Goal: Task Accomplishment & Management: Use online tool/utility

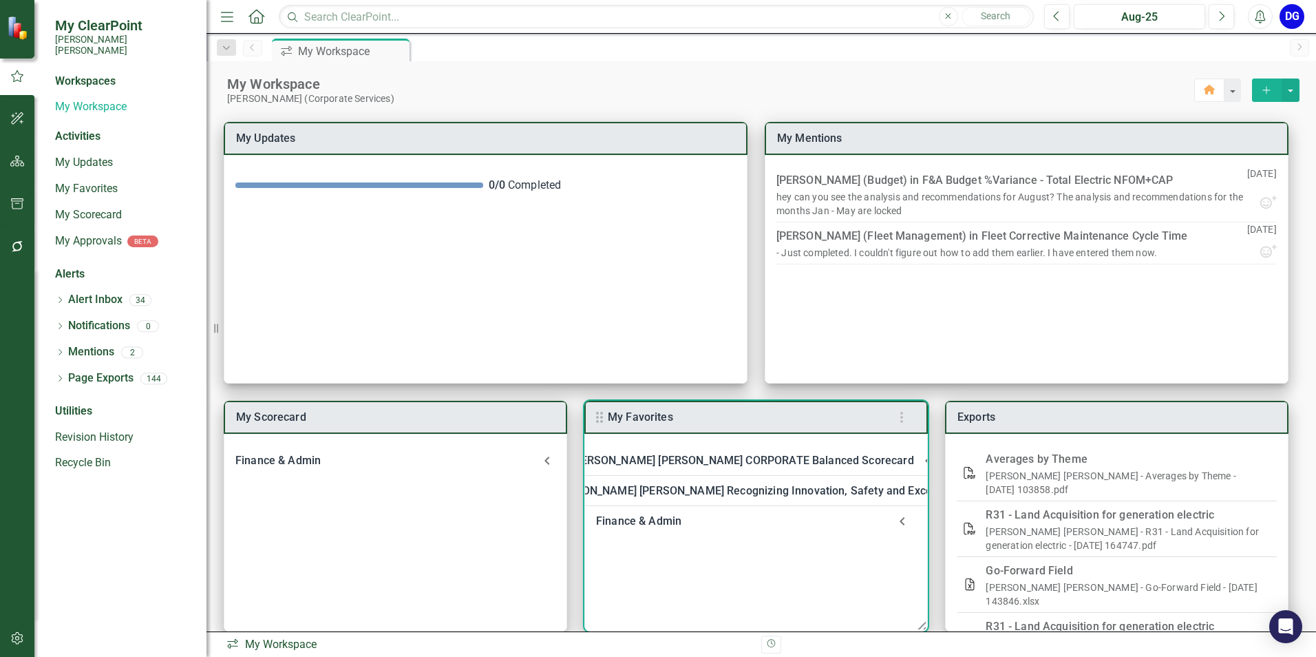
click at [657, 525] on div "Finance & Admin" at bounding box center [742, 520] width 292 height 19
click at [654, 564] on link "Welcome to F&A Departmental Scorecard" at bounding box center [734, 557] width 210 height 13
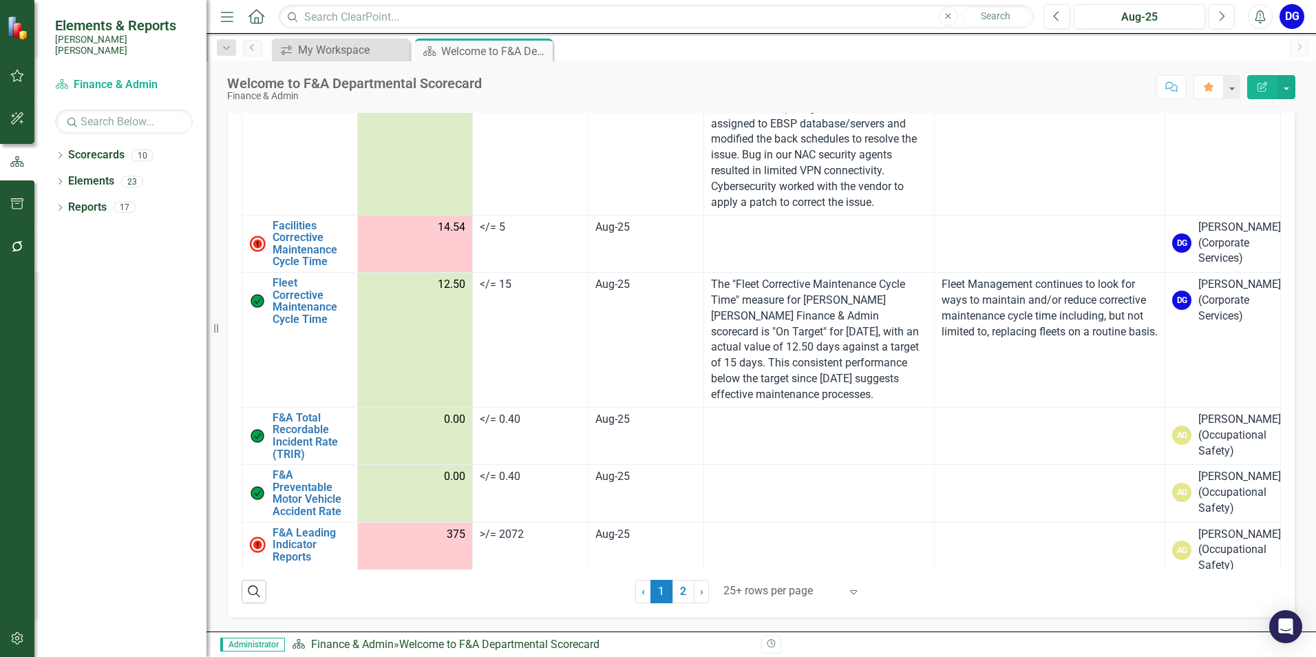
scroll to position [3166, 0]
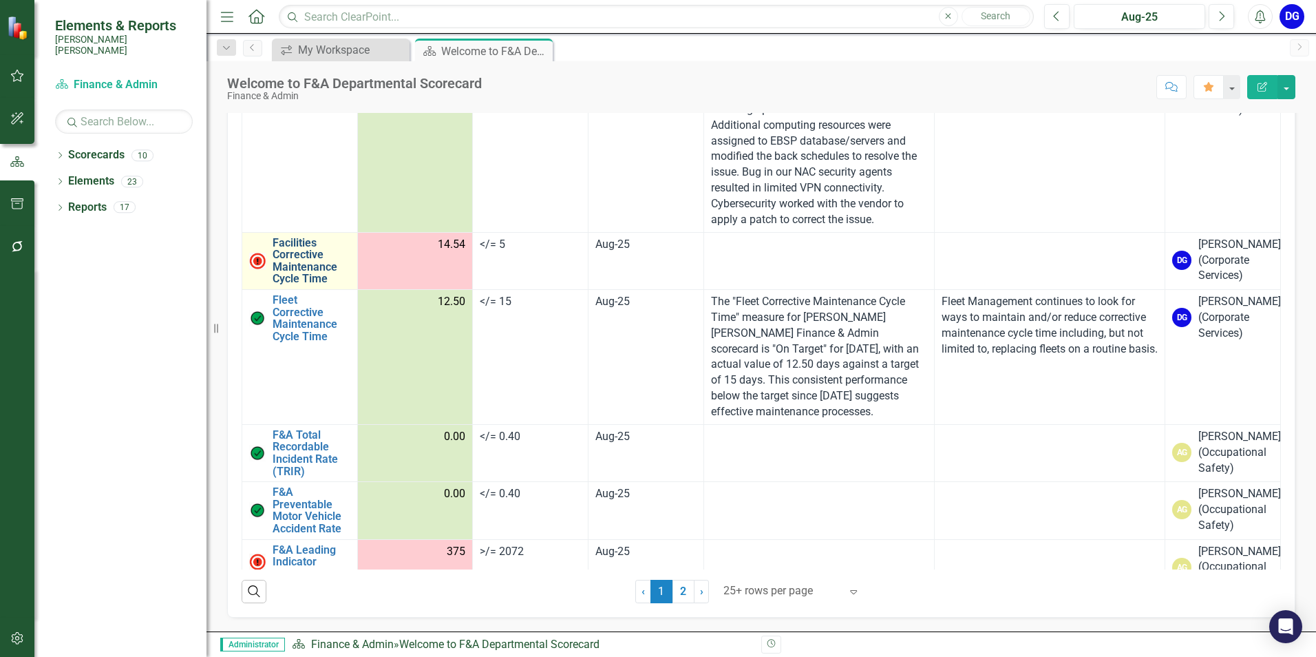
click at [303, 285] on link "Facilities Corrective Maintenance Cycle Time" at bounding box center [312, 261] width 78 height 48
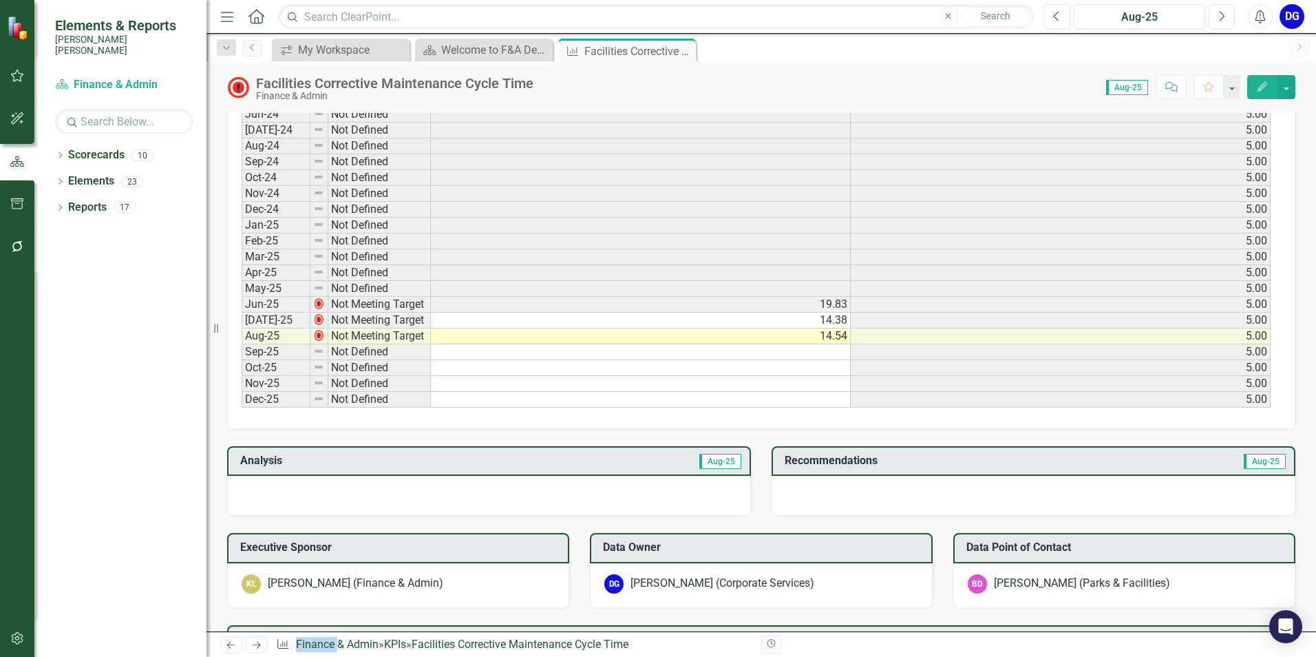
scroll to position [688, 0]
click at [530, 491] on div at bounding box center [489, 495] width 524 height 40
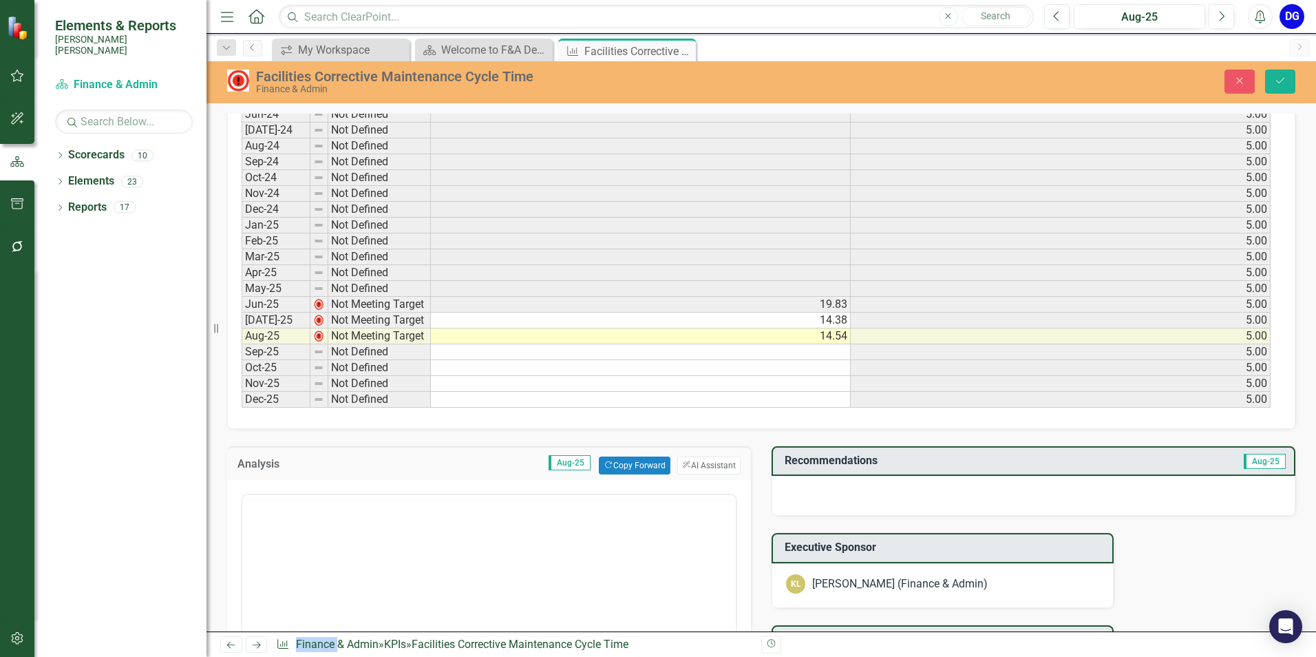
scroll to position [0, 0]
drag, startPoint x: 530, startPoint y: 491, endPoint x: 701, endPoint y: 461, distance: 173.2
click at [701, 461] on button "ClearPoint AI AI Assistant" at bounding box center [708, 465] width 63 height 18
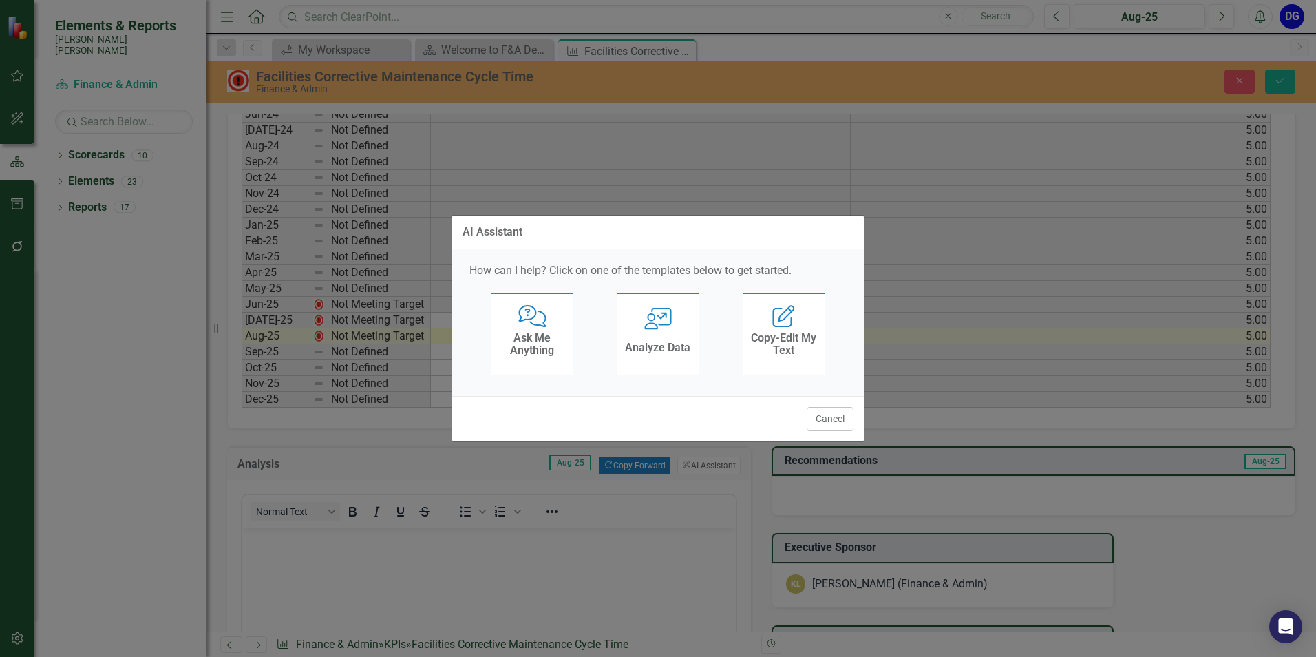
click at [668, 348] on h4 "Analyze Data" at bounding box center [657, 347] width 65 height 12
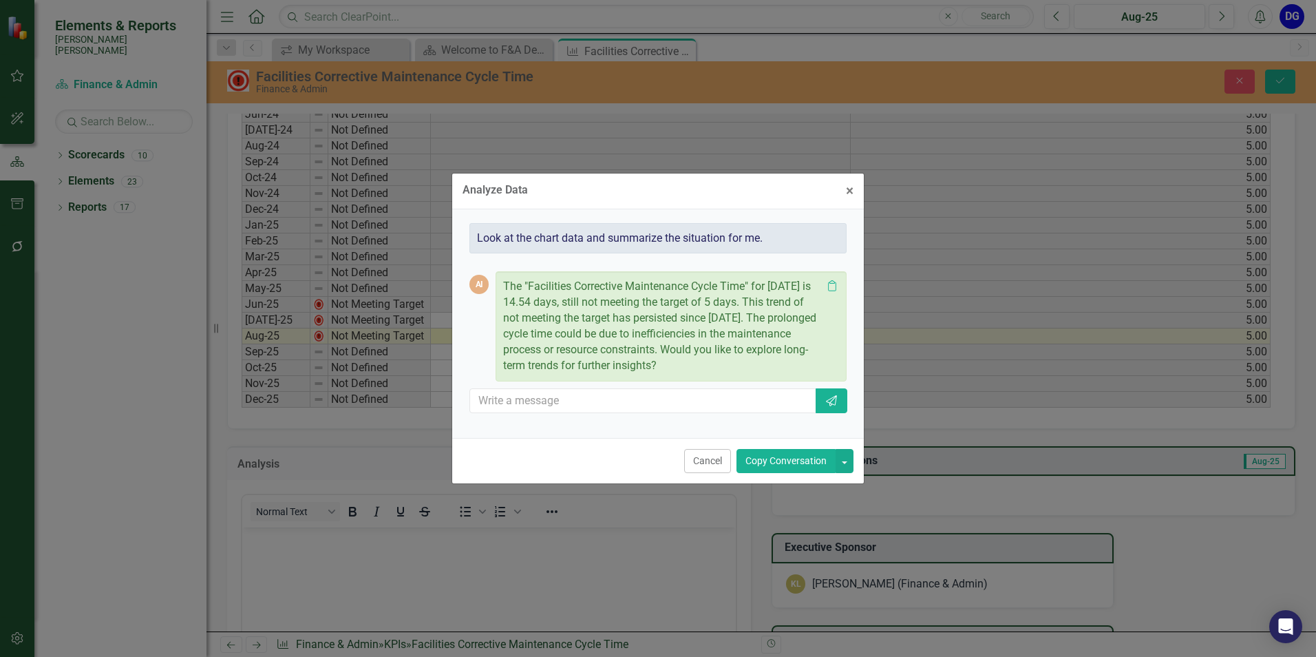
click at [763, 454] on button "Copy Conversation" at bounding box center [785, 461] width 99 height 24
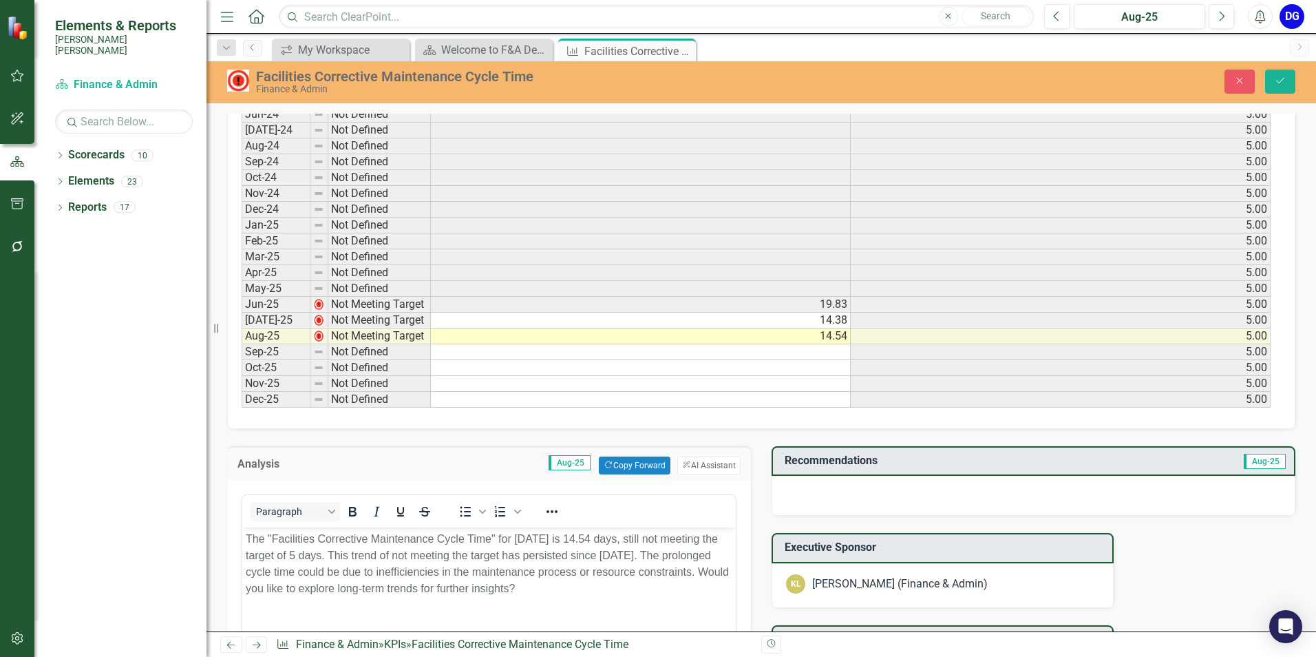
click at [352, 575] on p "The "Facilities Corrective Maintenance Cycle Time" for [DATE] is 14.54 days, st…" at bounding box center [489, 563] width 487 height 66
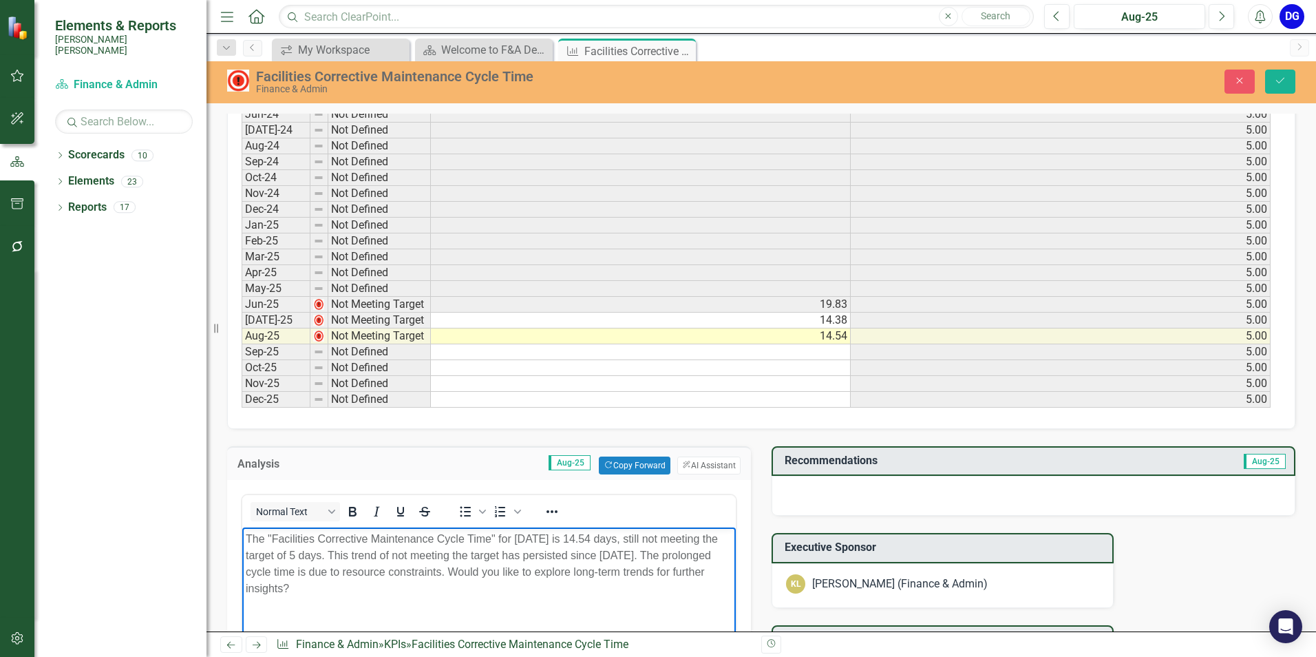
drag, startPoint x: 501, startPoint y: 574, endPoint x: 702, endPoint y: 596, distance: 202.1
click at [702, 596] on body "The "Facilities Corrective Maintenance Cycle Time" for [DATE] is 14.54 days, st…" at bounding box center [488, 629] width 493 height 206
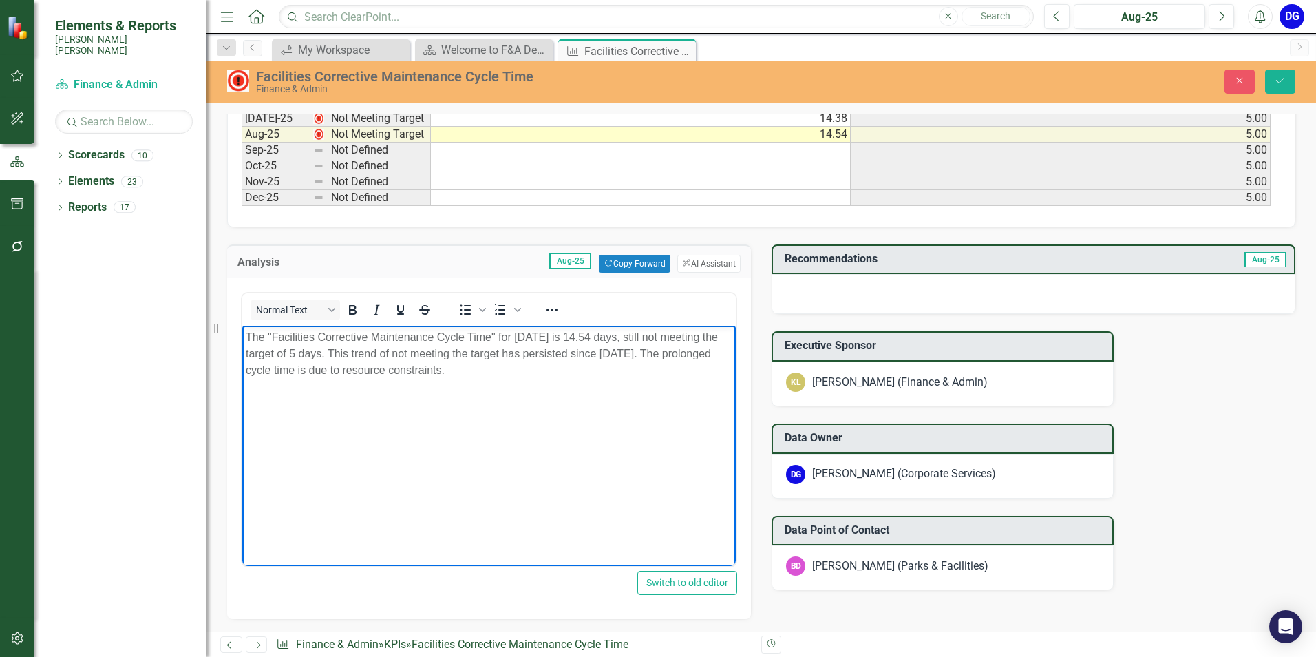
scroll to position [895, 0]
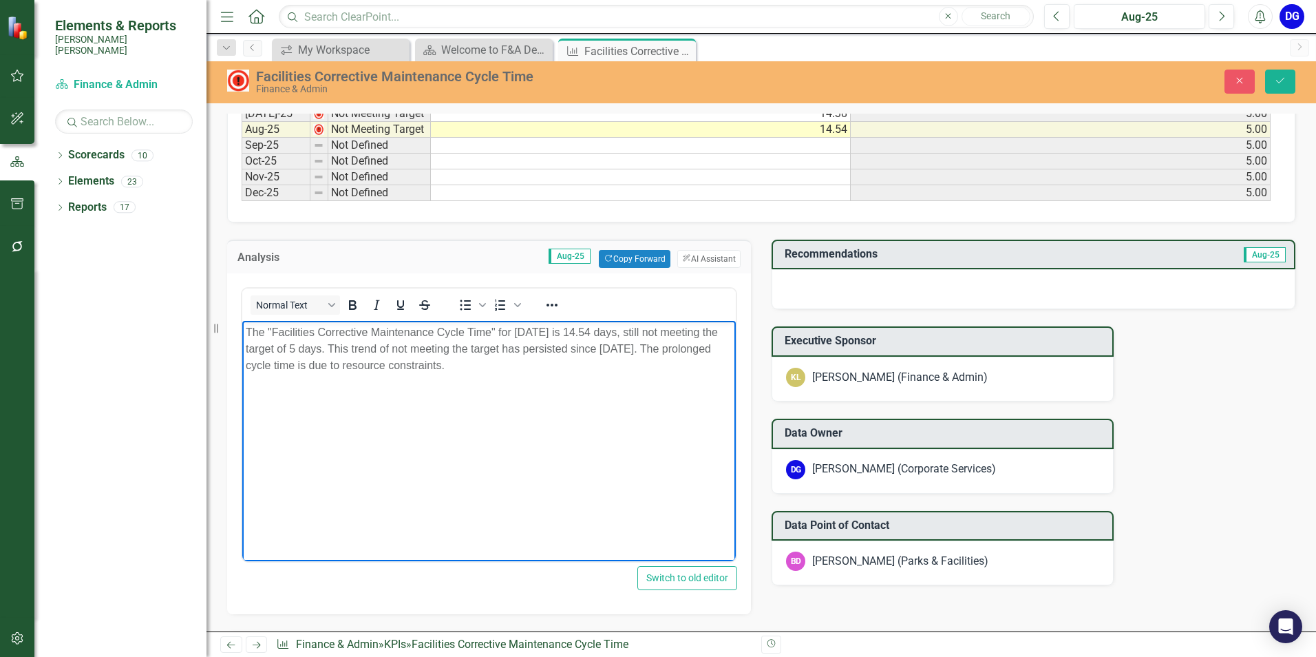
click at [814, 290] on div at bounding box center [1033, 289] width 524 height 40
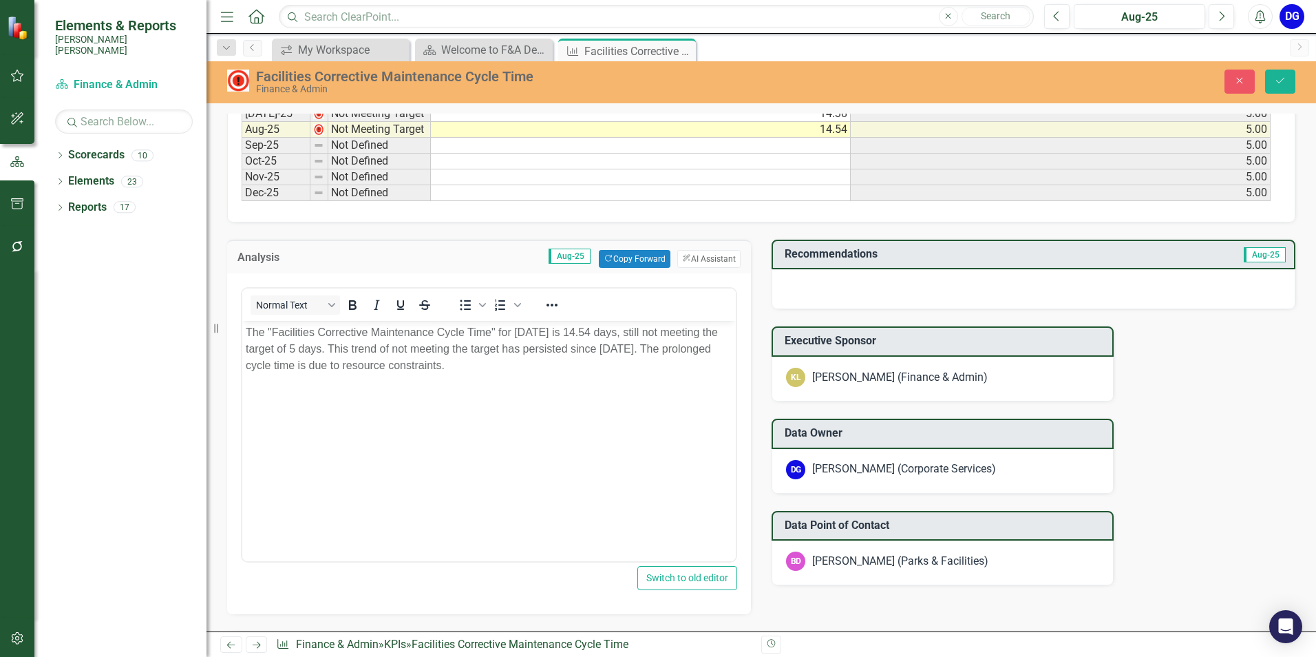
click at [814, 290] on div at bounding box center [1033, 289] width 524 height 40
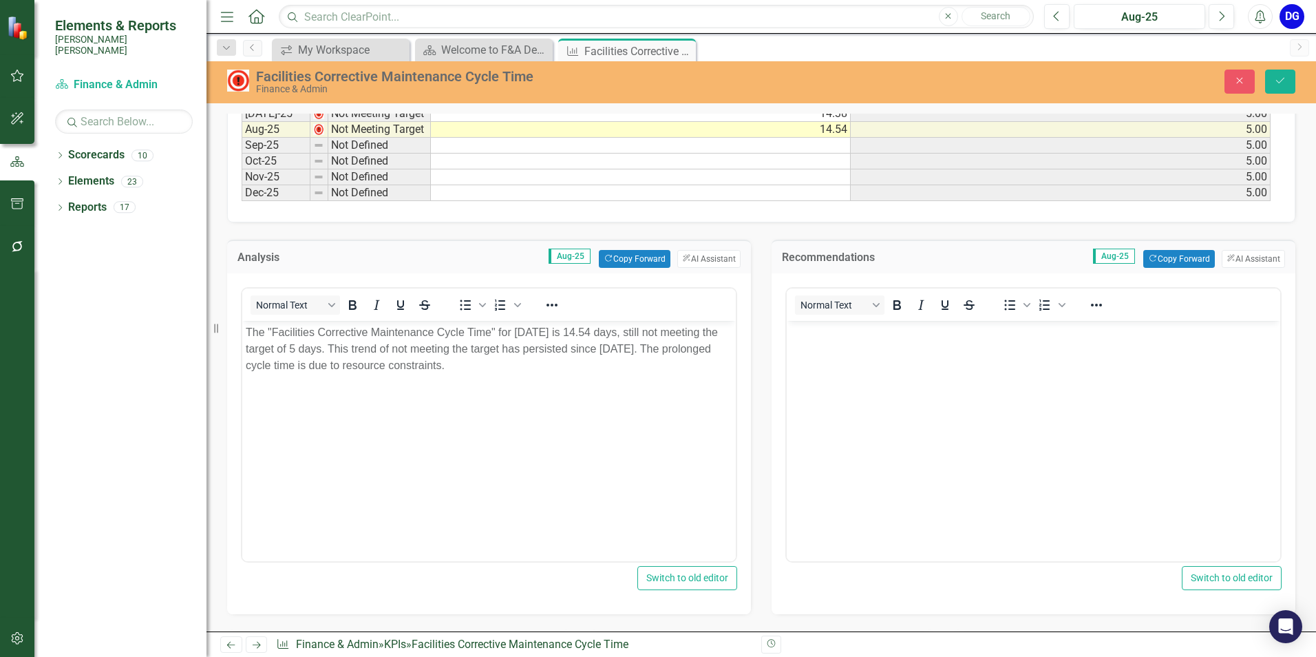
scroll to position [0, 0]
click at [1240, 253] on button "ClearPoint AI AI Assistant" at bounding box center [1253, 259] width 63 height 18
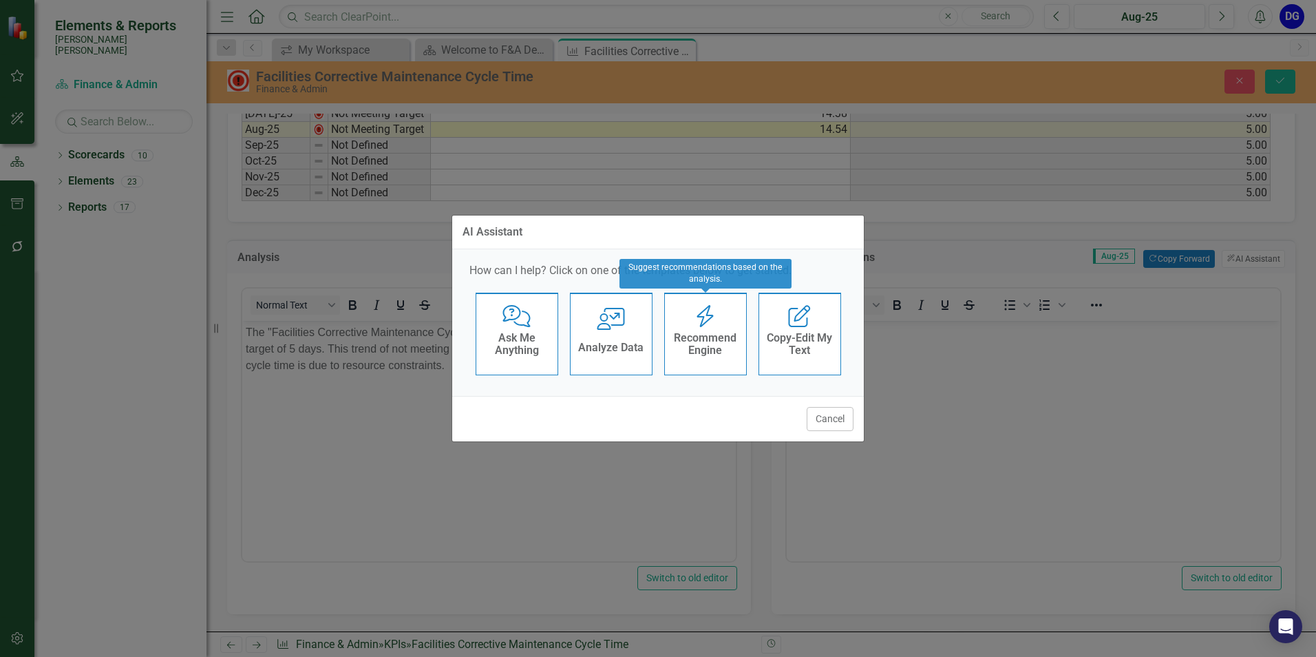
click at [707, 341] on h4 "Recommend Engine" at bounding box center [705, 344] width 67 height 24
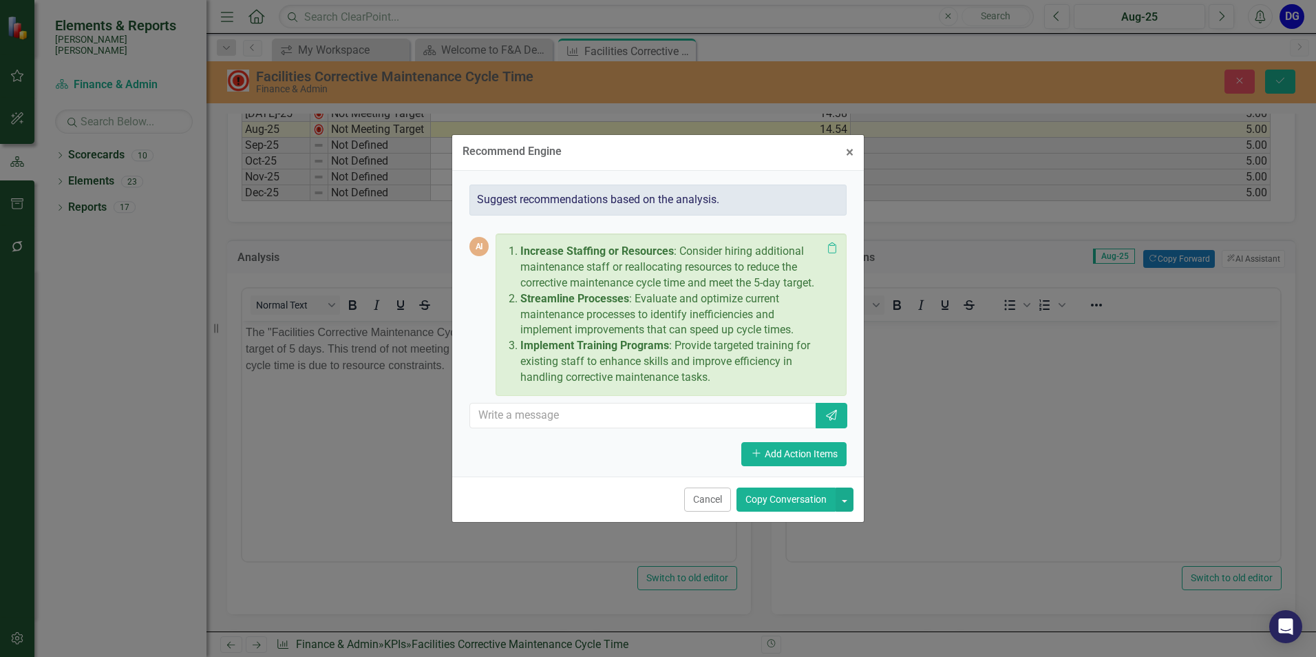
click at [806, 500] on button "Copy Conversation" at bounding box center [785, 499] width 99 height 24
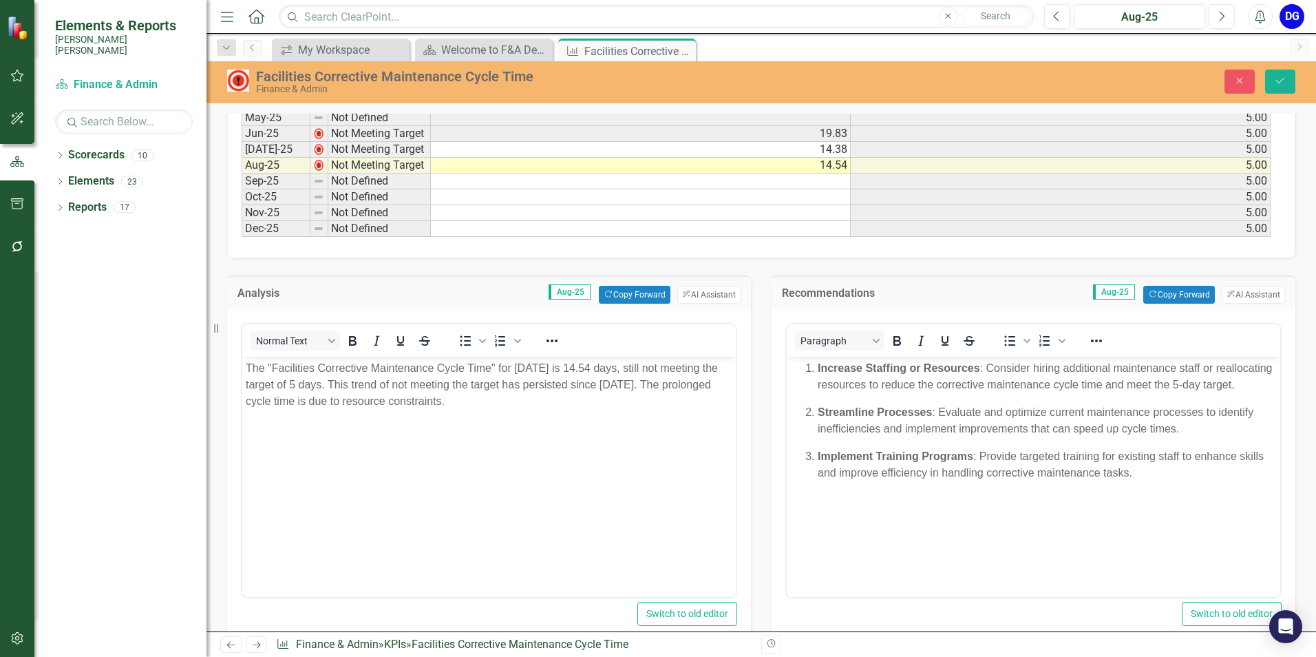
scroll to position [895, 0]
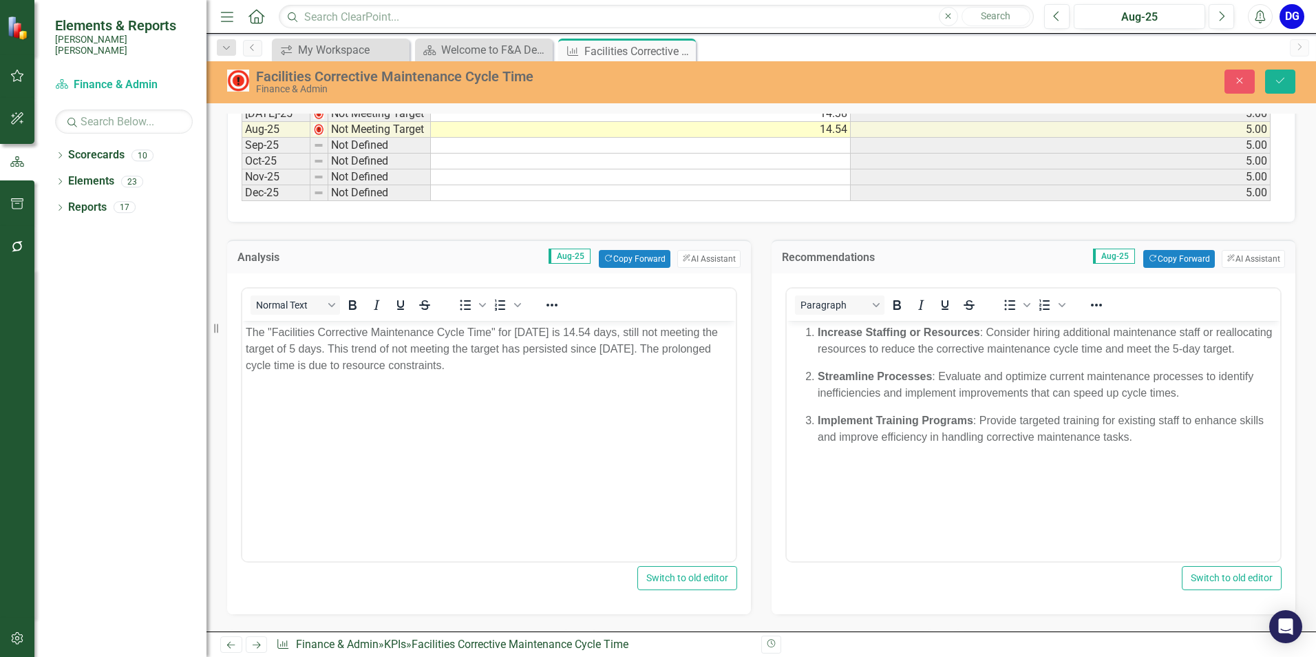
click at [820, 381] on strong "Streamline Processes" at bounding box center [875, 376] width 114 height 12
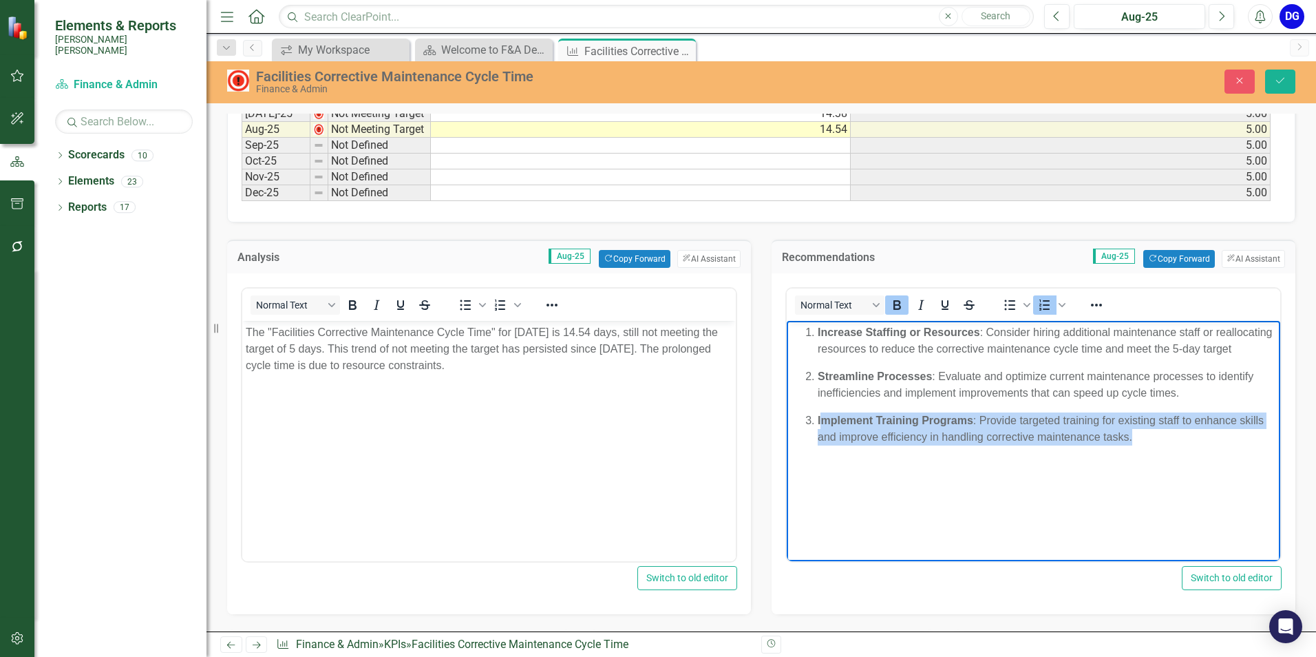
drag, startPoint x: 819, startPoint y: 436, endPoint x: 1167, endPoint y: 462, distance: 349.2
click at [1167, 462] on body "Increase Staffing or Resources : Consider hiring additional maintenance staff o…" at bounding box center [1033, 423] width 493 height 206
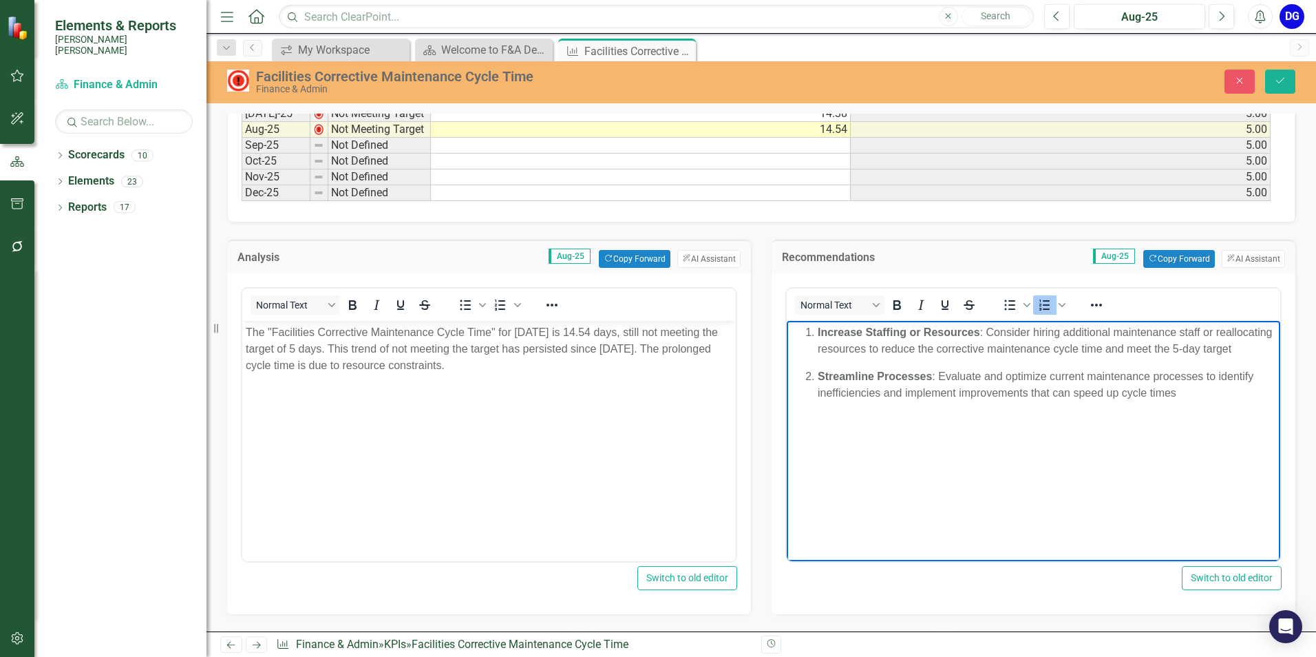
click at [819, 381] on strong "Streamline Processes" at bounding box center [875, 376] width 114 height 12
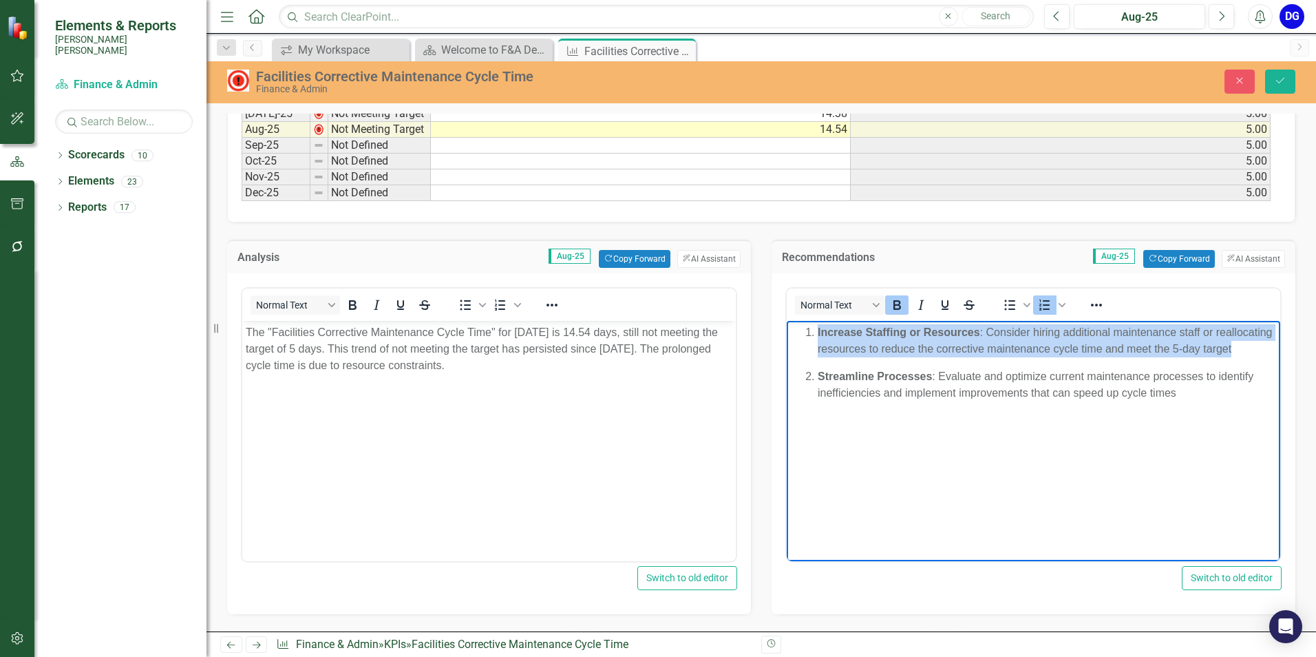
drag, startPoint x: 817, startPoint y: 334, endPoint x: 855, endPoint y: 367, distance: 50.7
click at [855, 356] on p "Increase Staffing or Resources : Consider hiring additional maintenance staff o…" at bounding box center [1047, 339] width 459 height 33
copy p "Increase Staffing or Resources : Consider hiring additional maintenance staff o…"
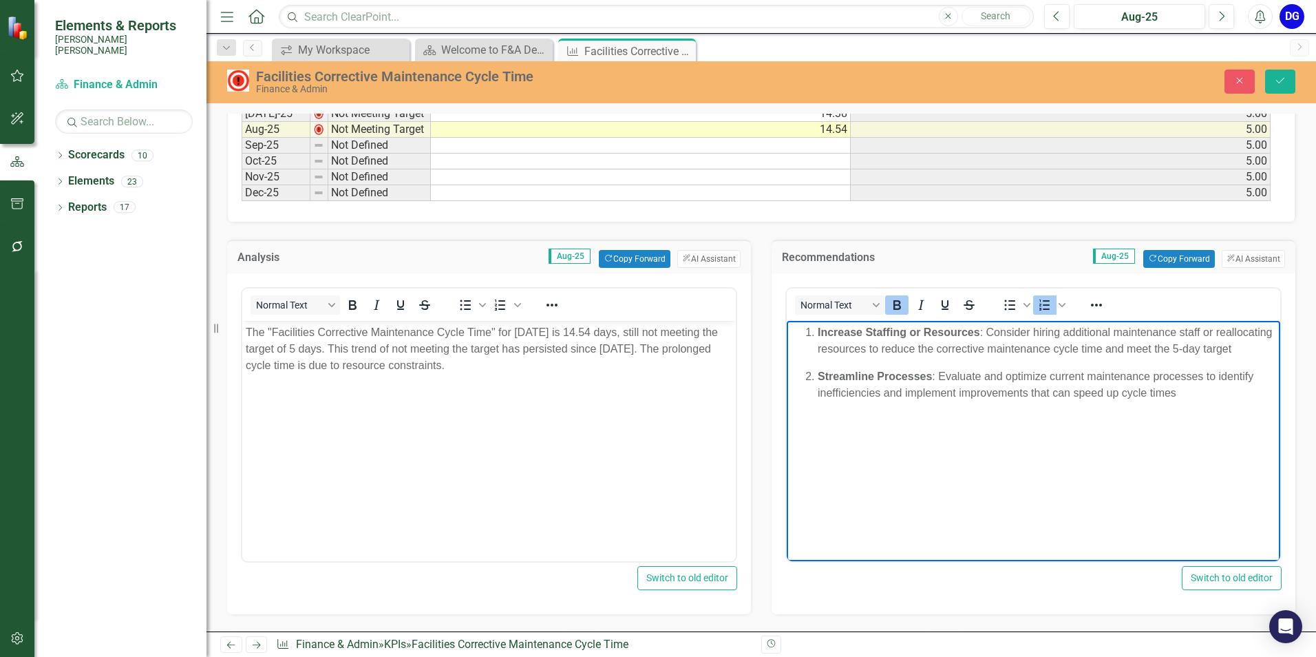
click at [1214, 401] on p "Streamline Processes : Evaluate and optimize current maintenance processes to i…" at bounding box center [1047, 383] width 459 height 33
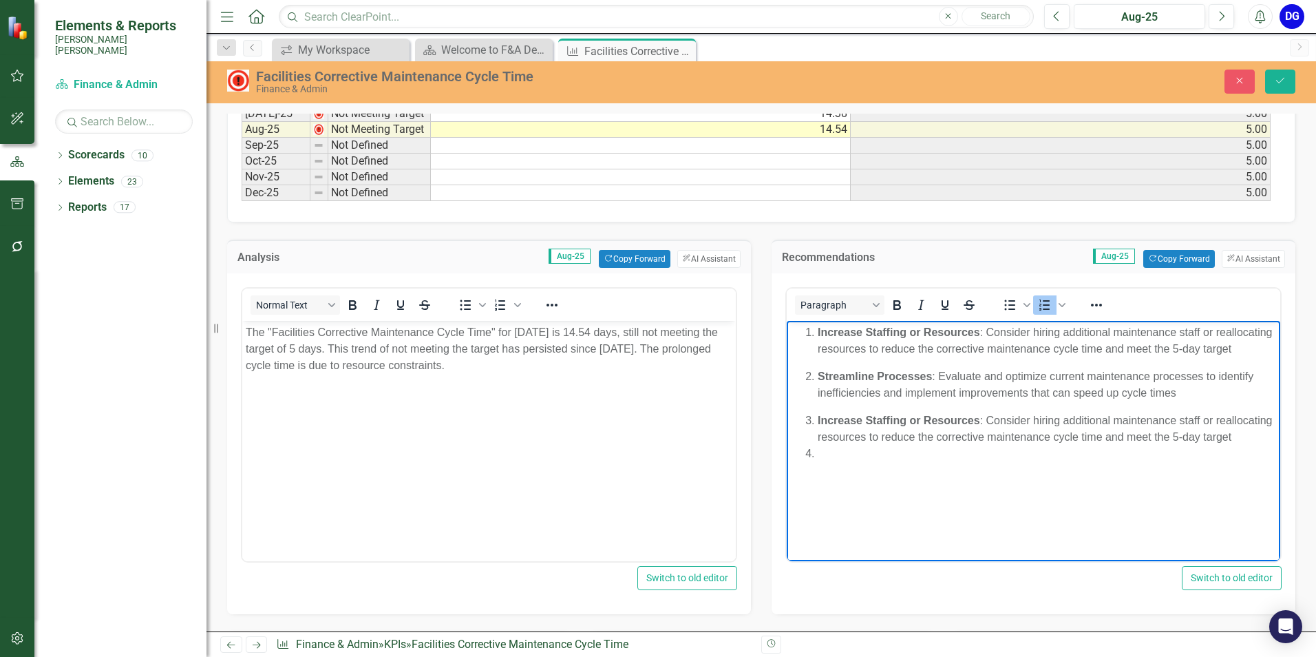
click at [918, 461] on li "Rich Text Area. Press ALT-0 for help." at bounding box center [1047, 453] width 459 height 17
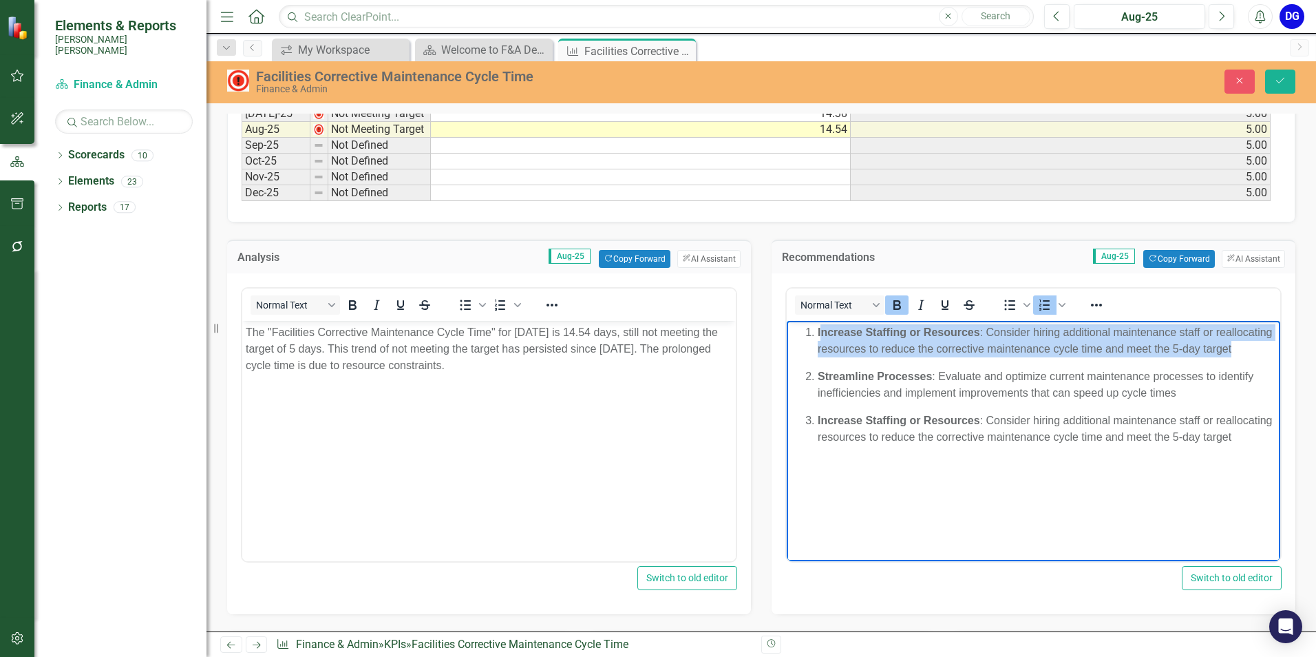
drag, startPoint x: 820, startPoint y: 332, endPoint x: 890, endPoint y: 370, distance: 79.7
click at [890, 356] on p "Increase Staffing or Resources : Consider hiring additional maintenance staff o…" at bounding box center [1047, 339] width 459 height 33
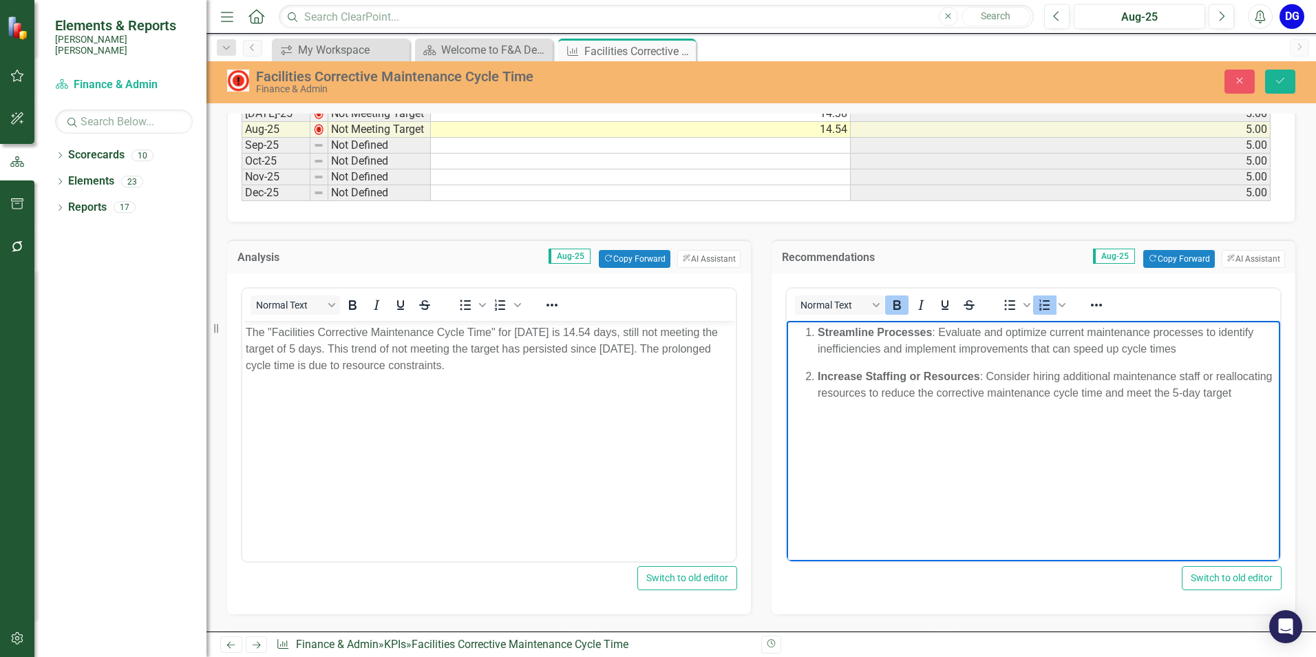
click at [1184, 351] on p "Streamline Processes : Evaluate and optimize current maintenance processes to i…" at bounding box center [1047, 339] width 459 height 33
click at [893, 401] on li "Increase Staffing or Resources : Consider hiring additional maintenance staff o…" at bounding box center [1047, 383] width 459 height 33
click at [1113, 374] on li "Increase Staffing or Resources : Consider hiring additional maintenance staff o…" at bounding box center [1047, 383] width 459 height 33
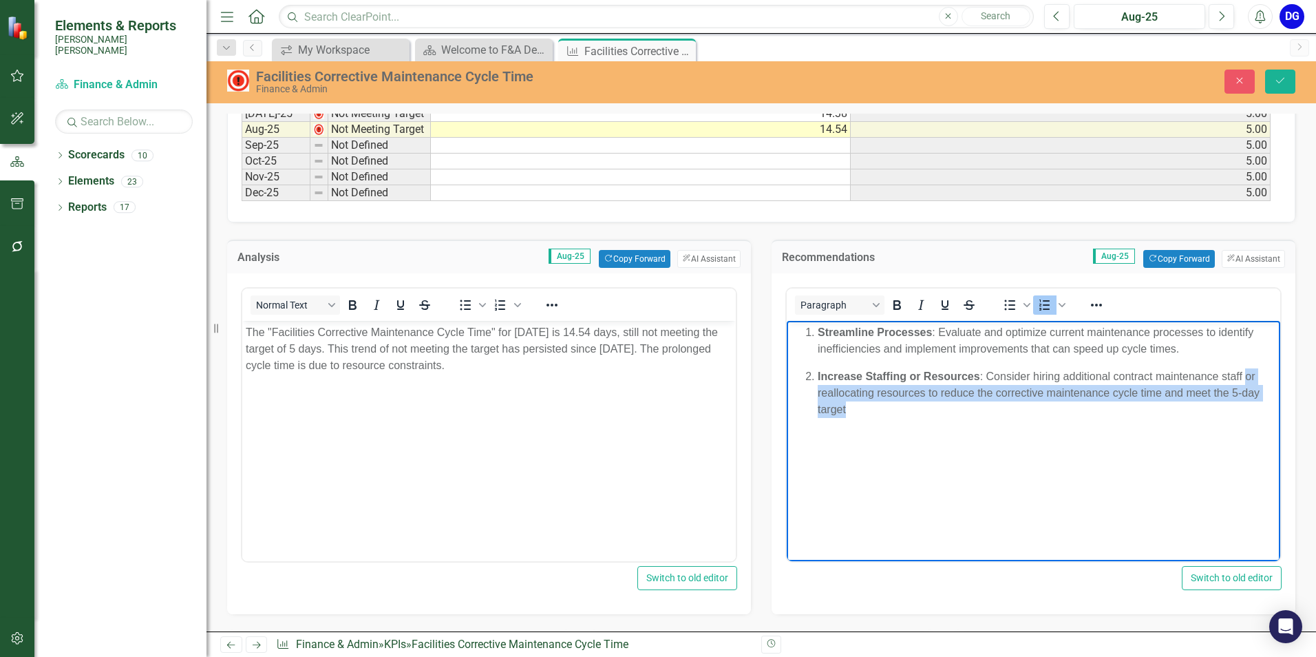
drag, startPoint x: 1247, startPoint y: 375, endPoint x: 1264, endPoint y: 412, distance: 41.0
click at [1264, 412] on li "Increase Staffing or Resources : Consider hiring additional contract maintenanc…" at bounding box center [1047, 392] width 459 height 50
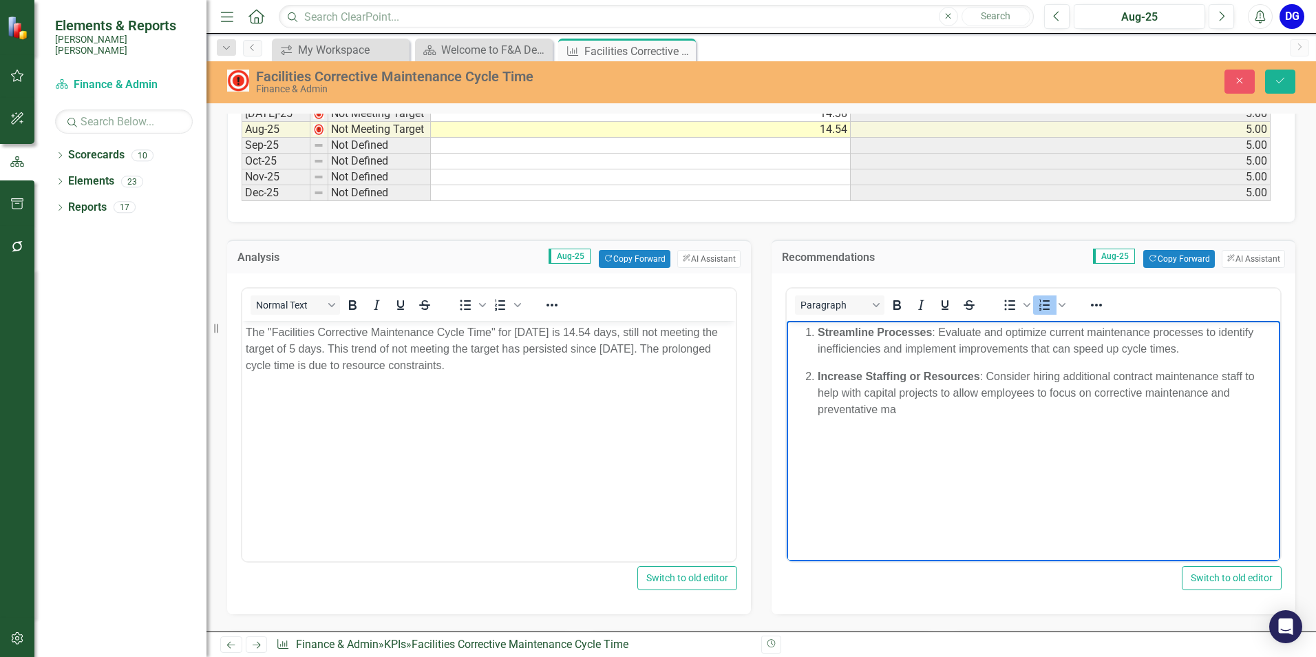
click at [952, 395] on li "Increase Staffing or Resources : Consider hiring additional contract maintenanc…" at bounding box center [1047, 392] width 459 height 50
click at [906, 409] on li "Increase Staffing or Resources : Consider hiring additional contract maintenanc…" at bounding box center [1047, 392] width 459 height 50
click at [1283, 84] on icon "Save" at bounding box center [1280, 81] width 12 height 10
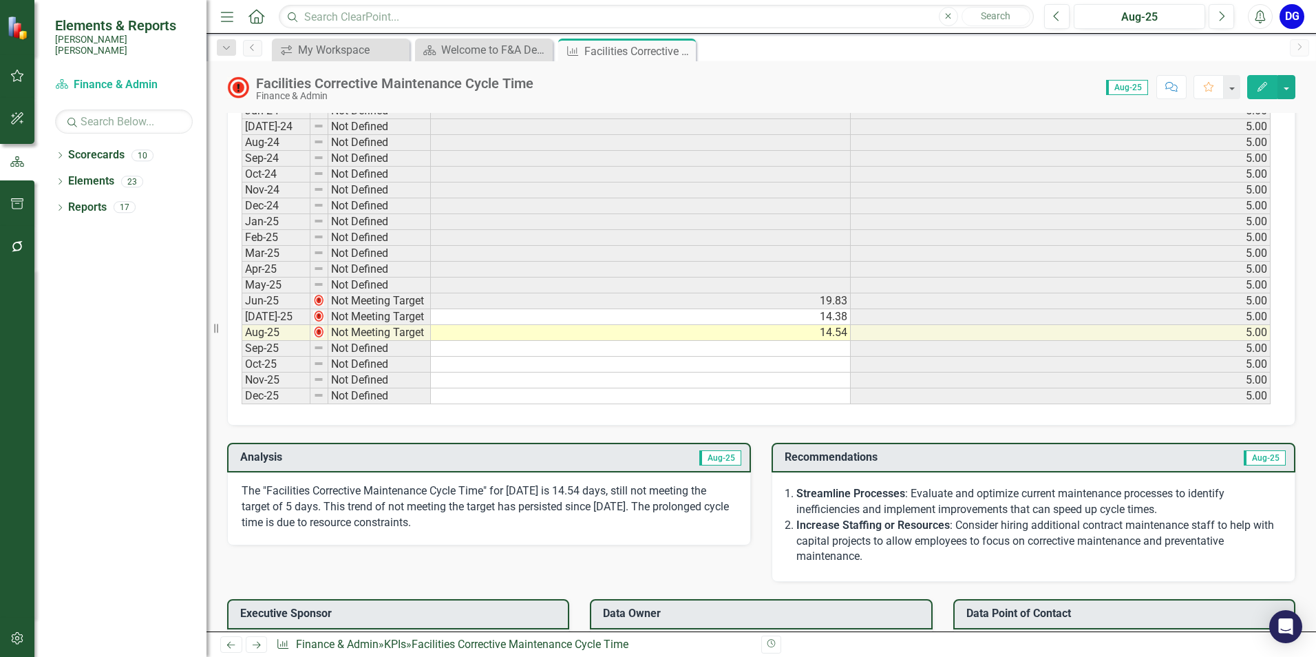
scroll to position [619, 0]
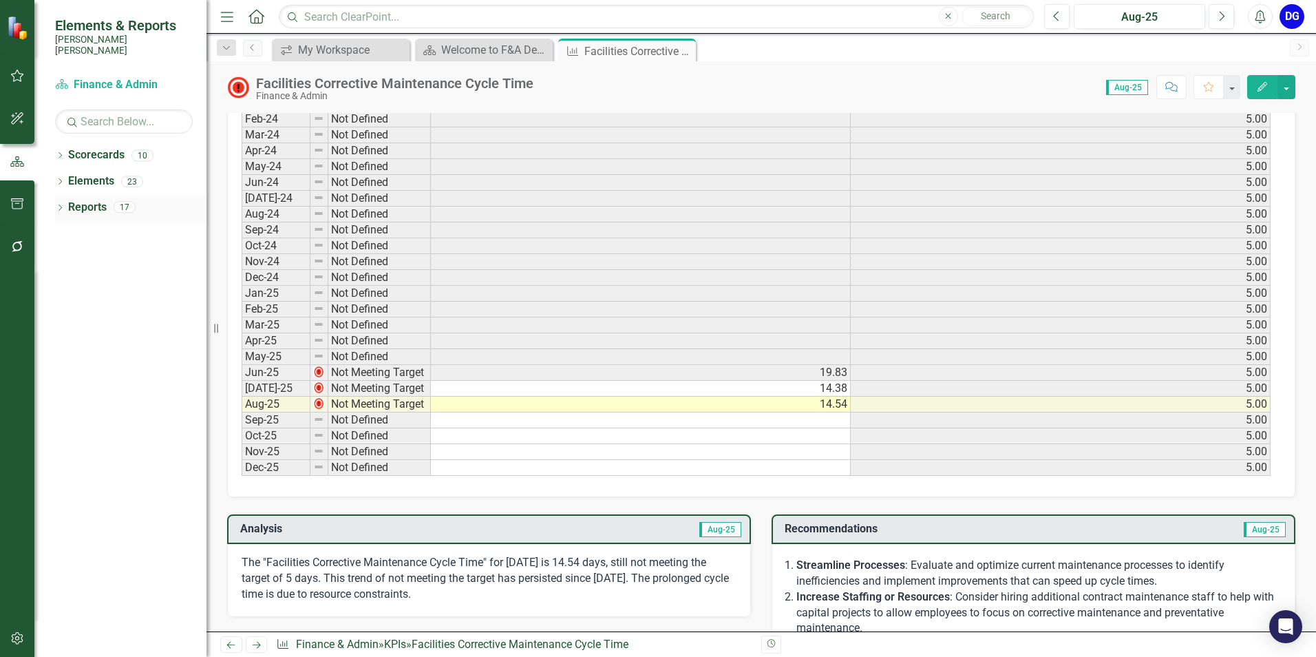
click at [81, 200] on link "Reports" at bounding box center [87, 208] width 39 height 16
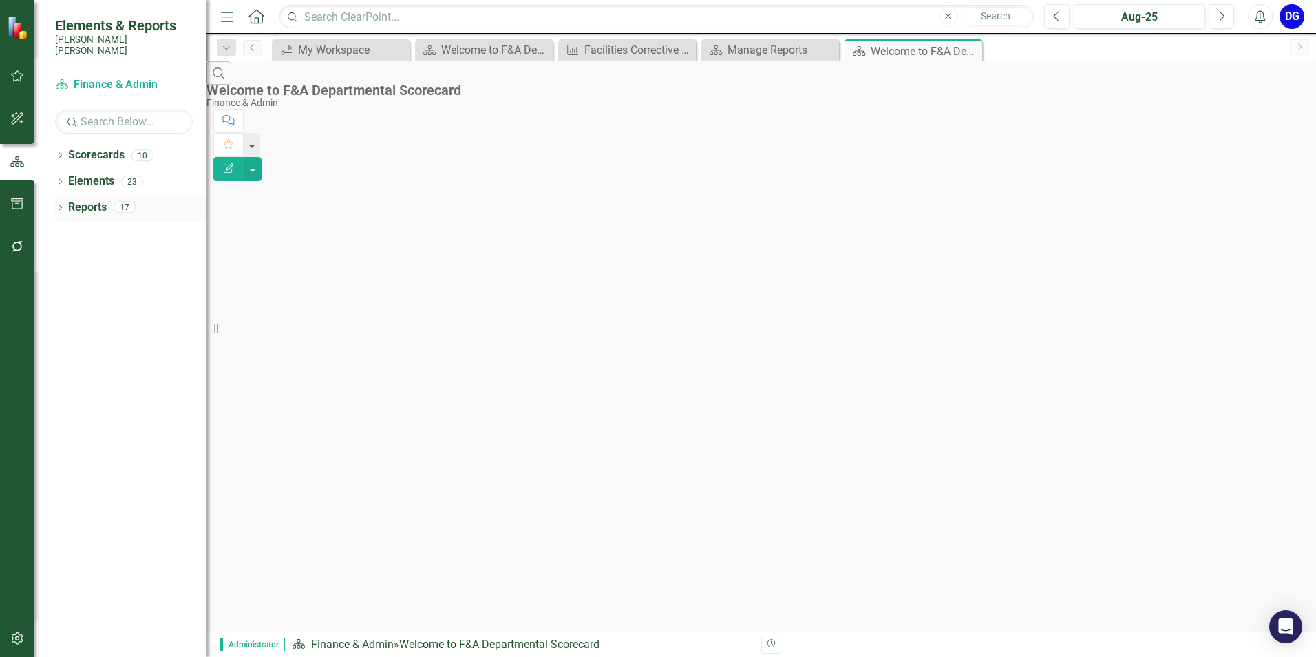
click at [88, 200] on link "Reports" at bounding box center [87, 208] width 39 height 16
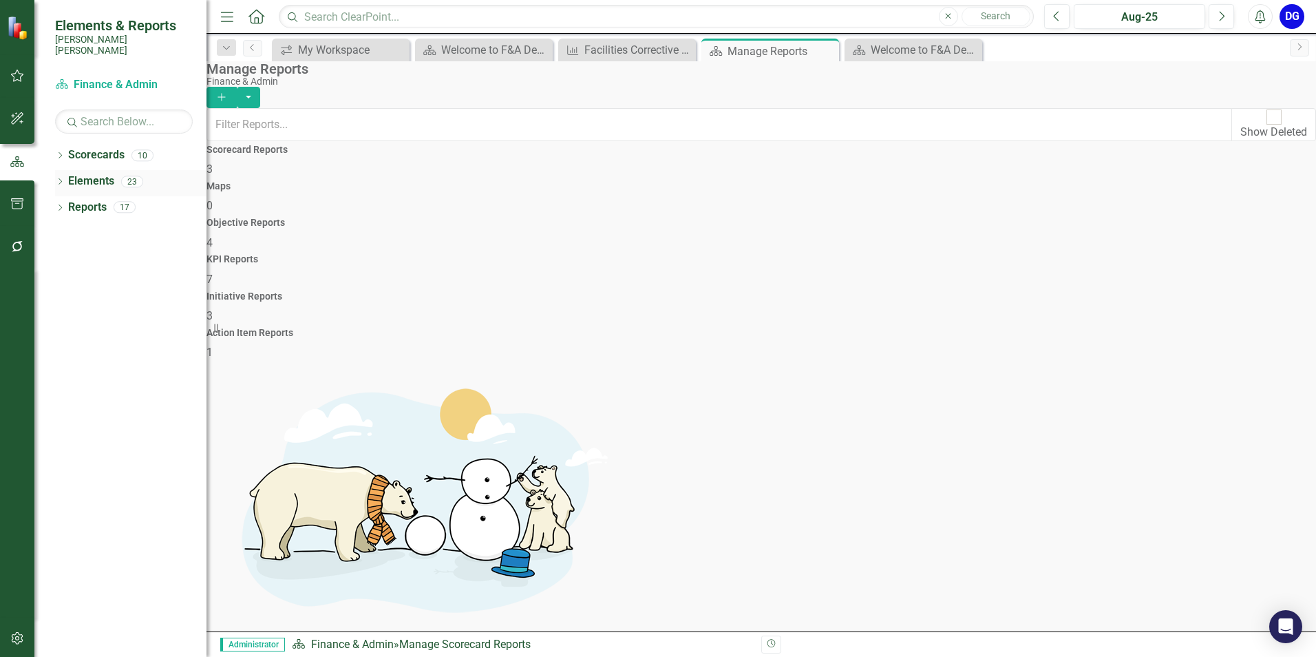
click at [103, 173] on link "Elements" at bounding box center [91, 181] width 46 height 16
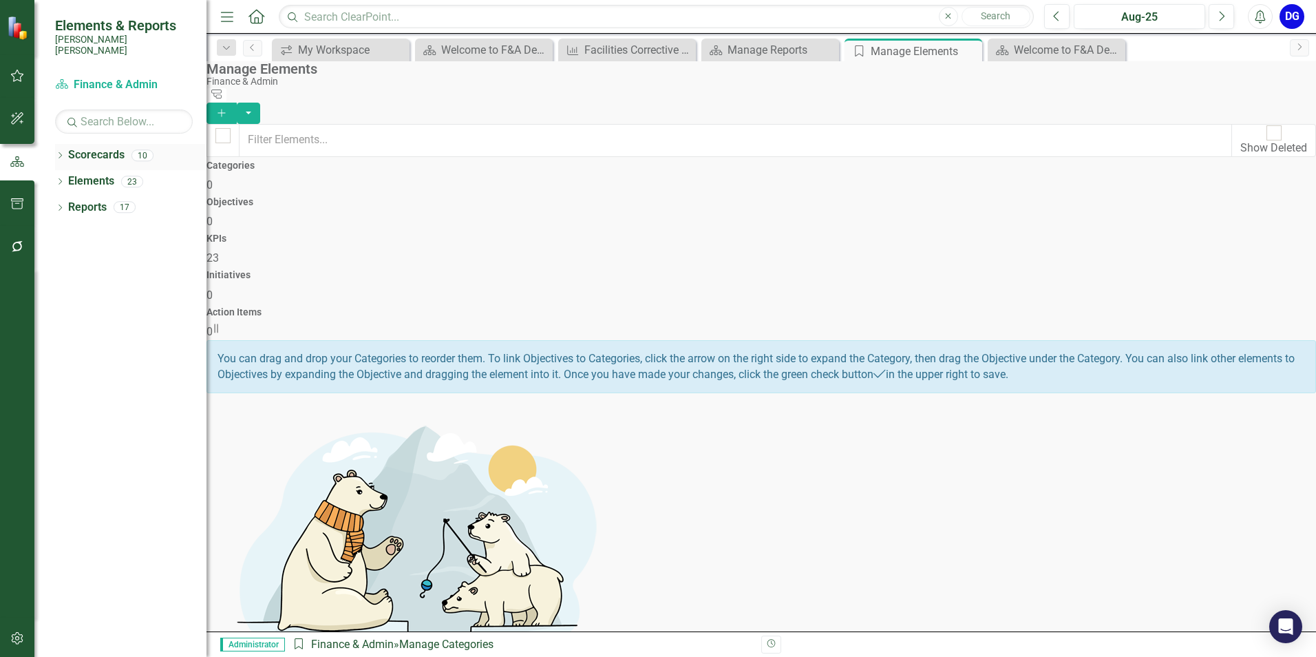
click at [100, 147] on link "Scorecards" at bounding box center [96, 155] width 56 height 16
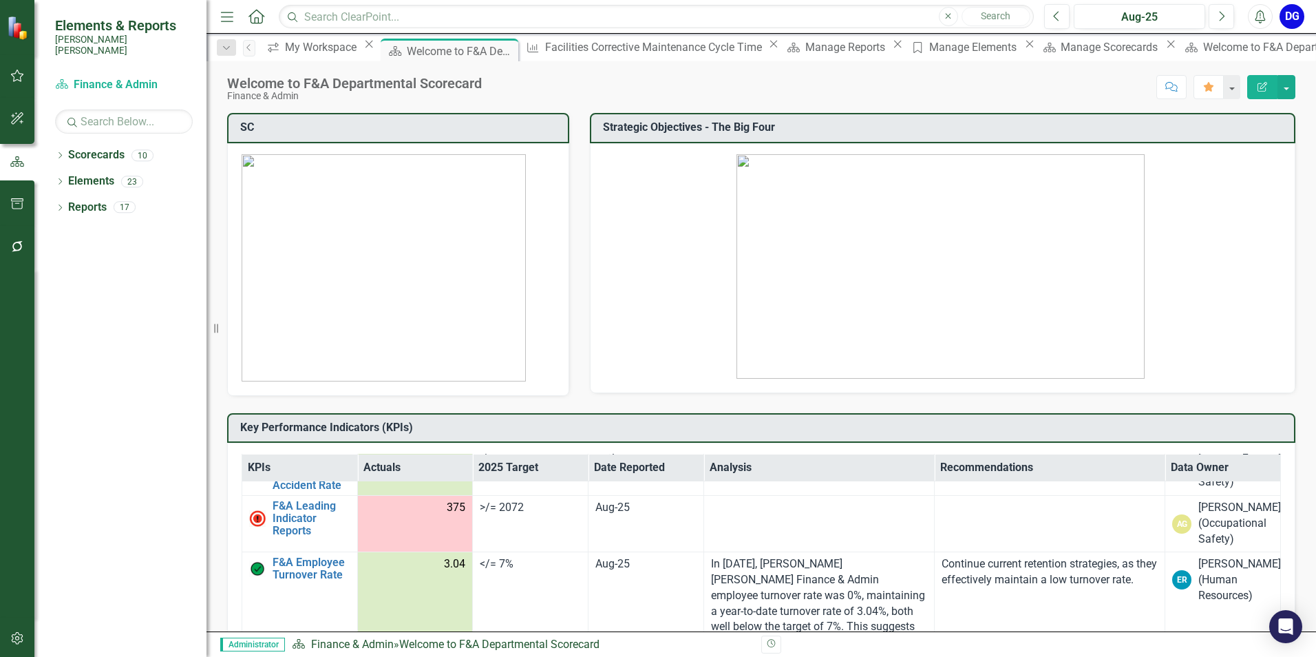
scroll to position [3647, 0]
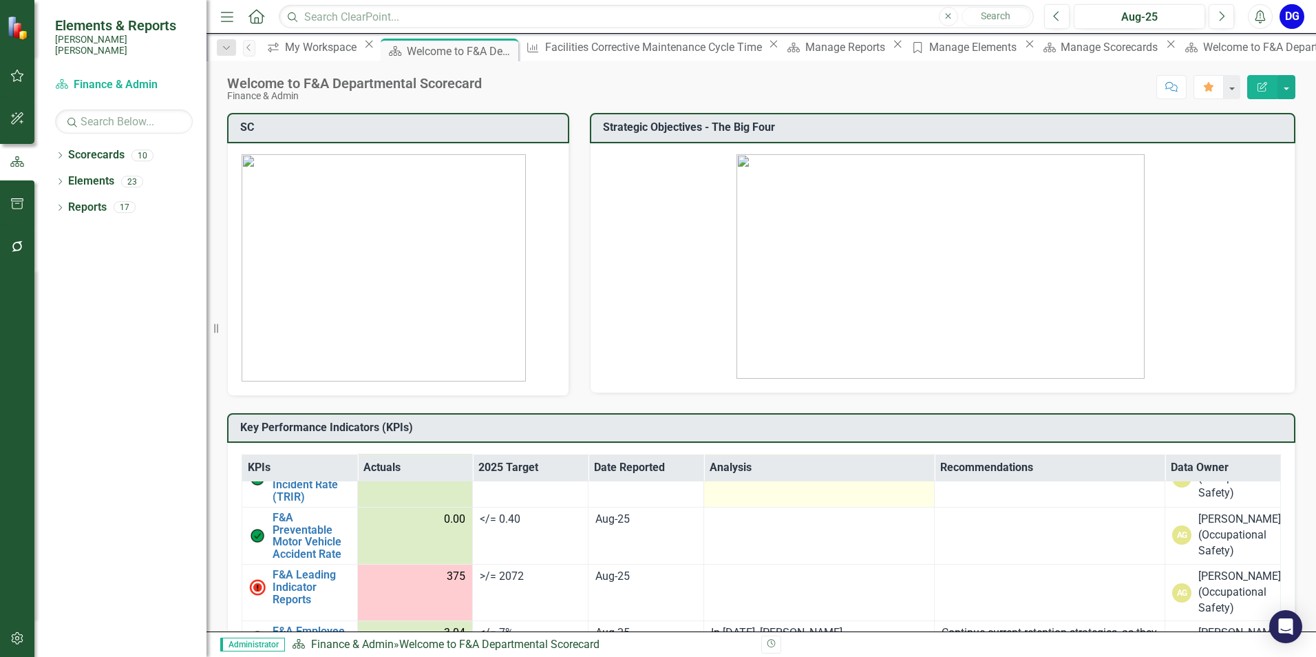
click at [779, 506] on td at bounding box center [818, 477] width 231 height 57
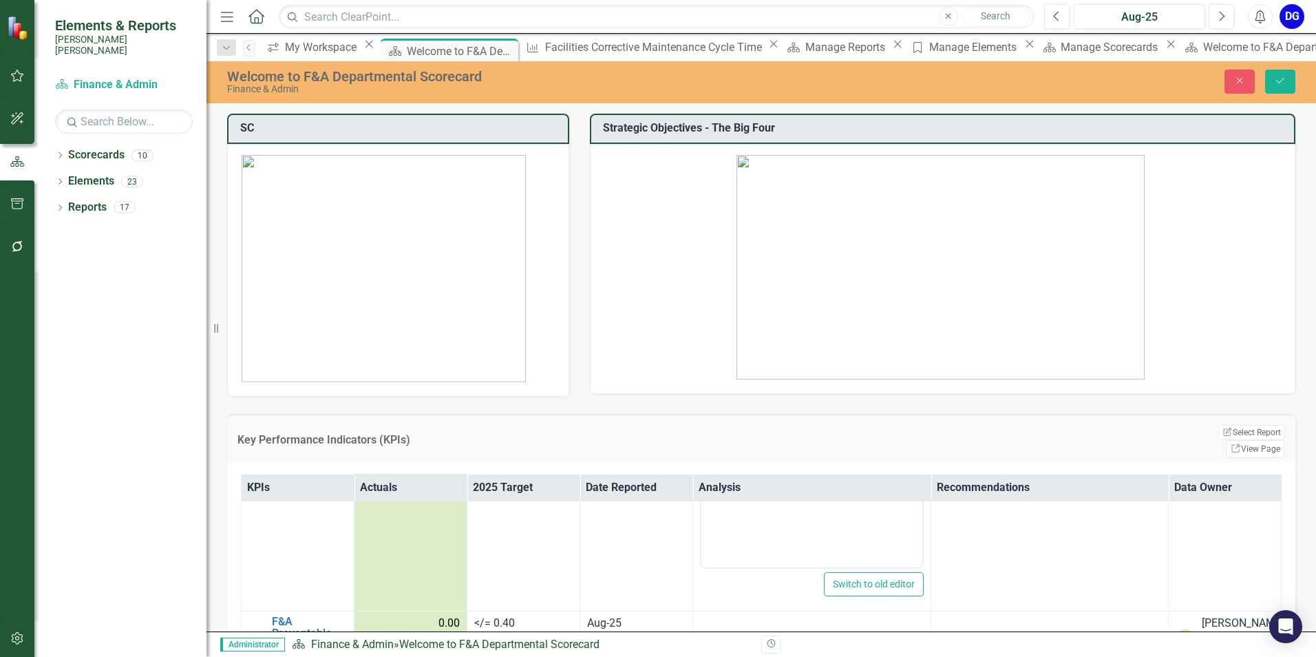
scroll to position [3785, 0]
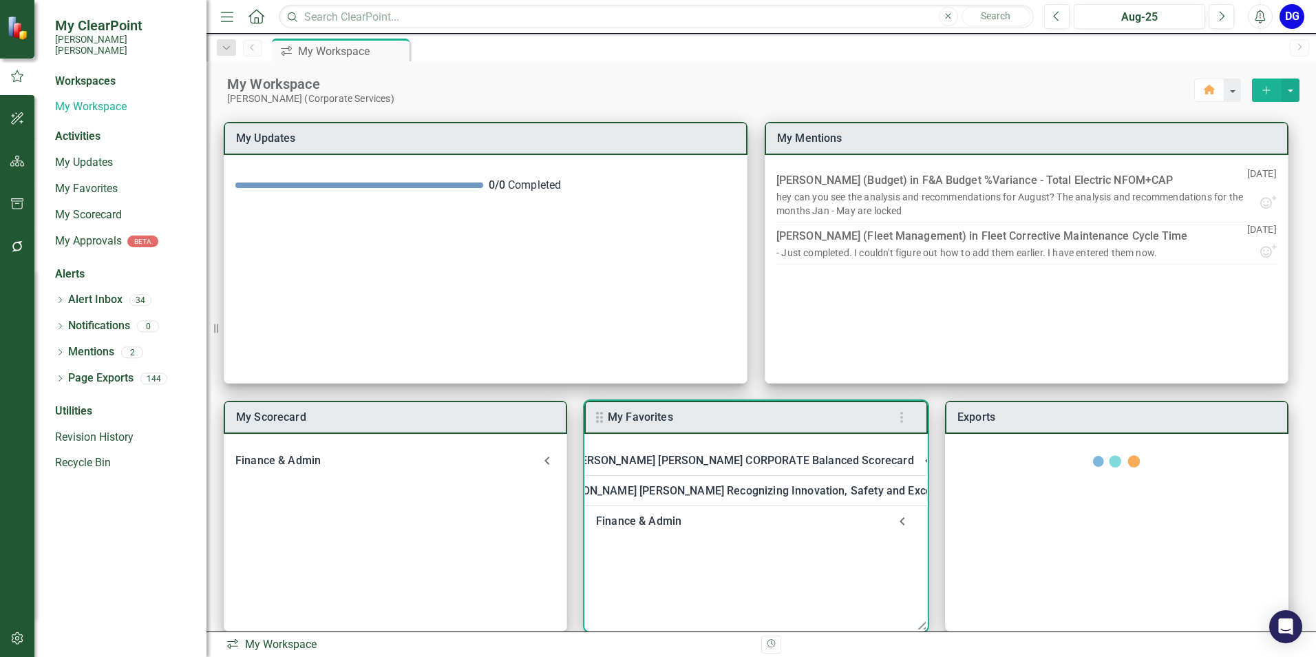
click at [661, 525] on div "Finance & Admin" at bounding box center [742, 520] width 292 height 19
click at [665, 555] on link "Welcome to F&A Departmental Scorecard" at bounding box center [734, 557] width 210 height 13
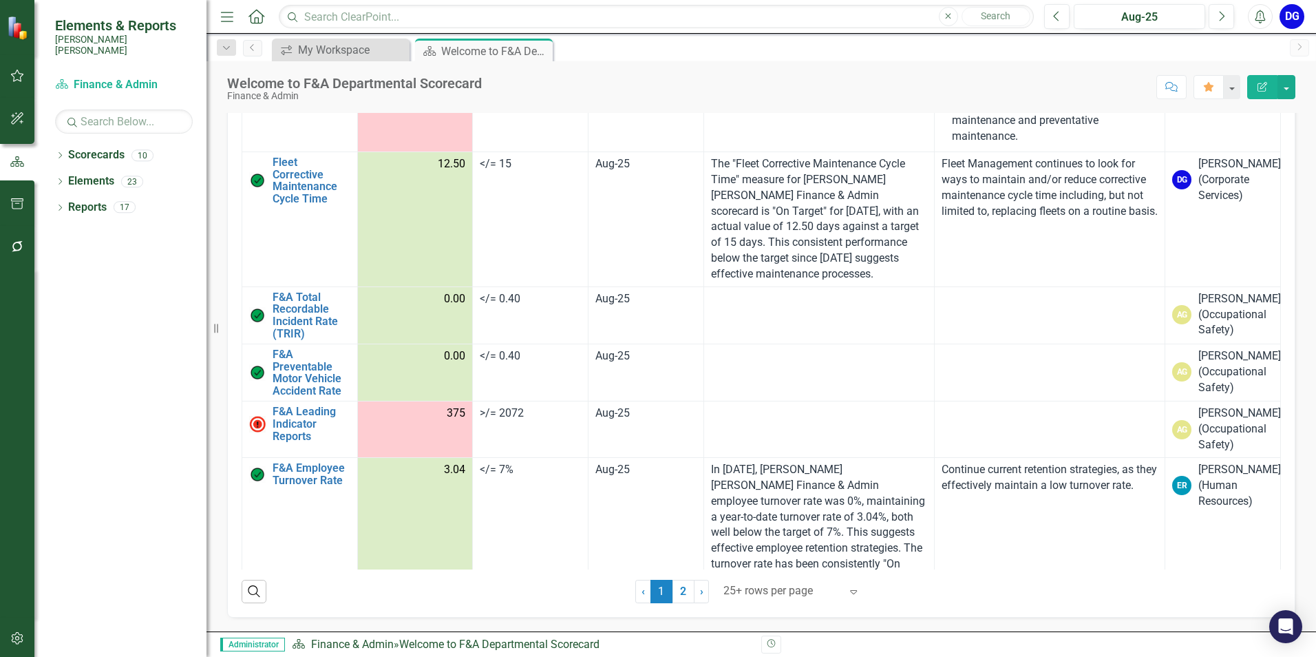
scroll to position [3441, 0]
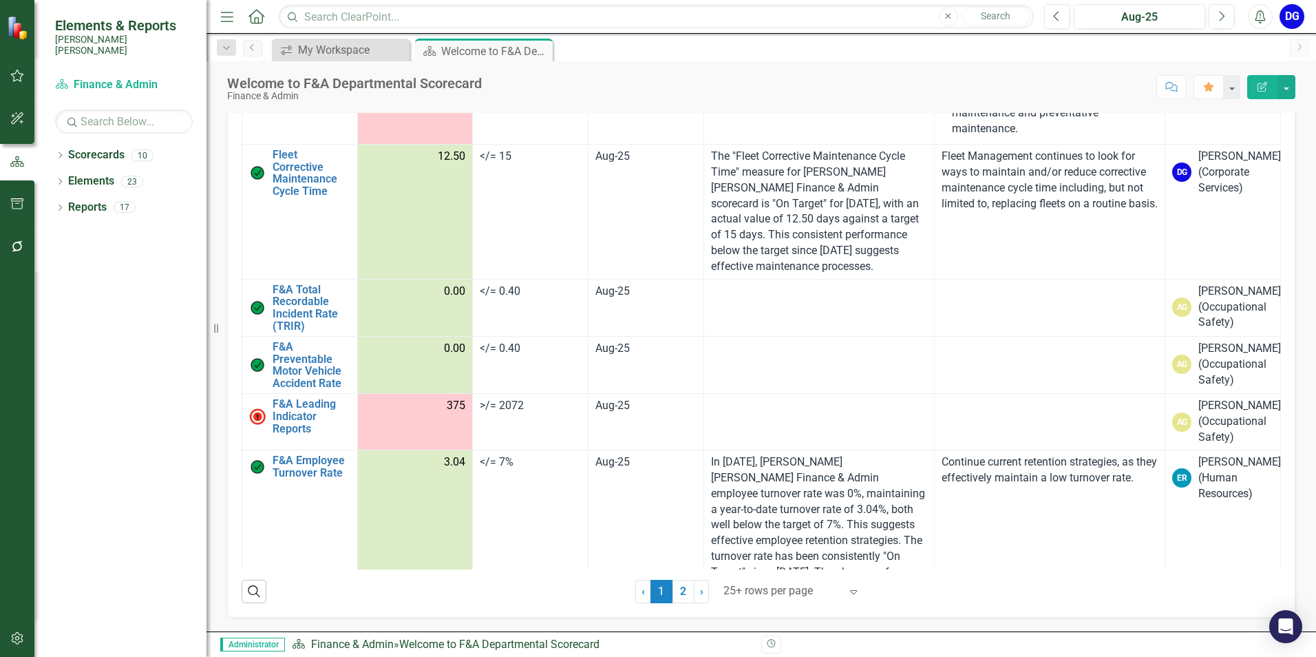
click at [451, 414] on span "375" at bounding box center [456, 406] width 19 height 16
click at [282, 434] on link "F&A Leading Indicator Reports" at bounding box center [312, 416] width 78 height 36
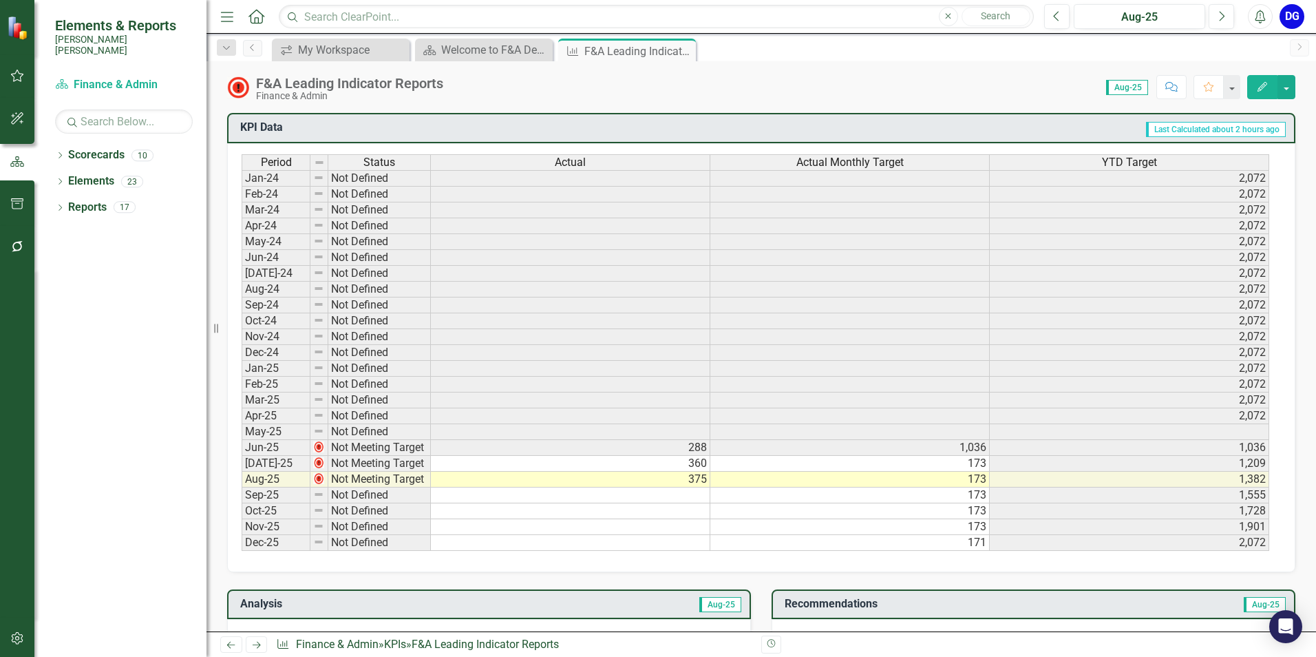
scroll to position [551, 0]
